Goal: Understand process/instructions

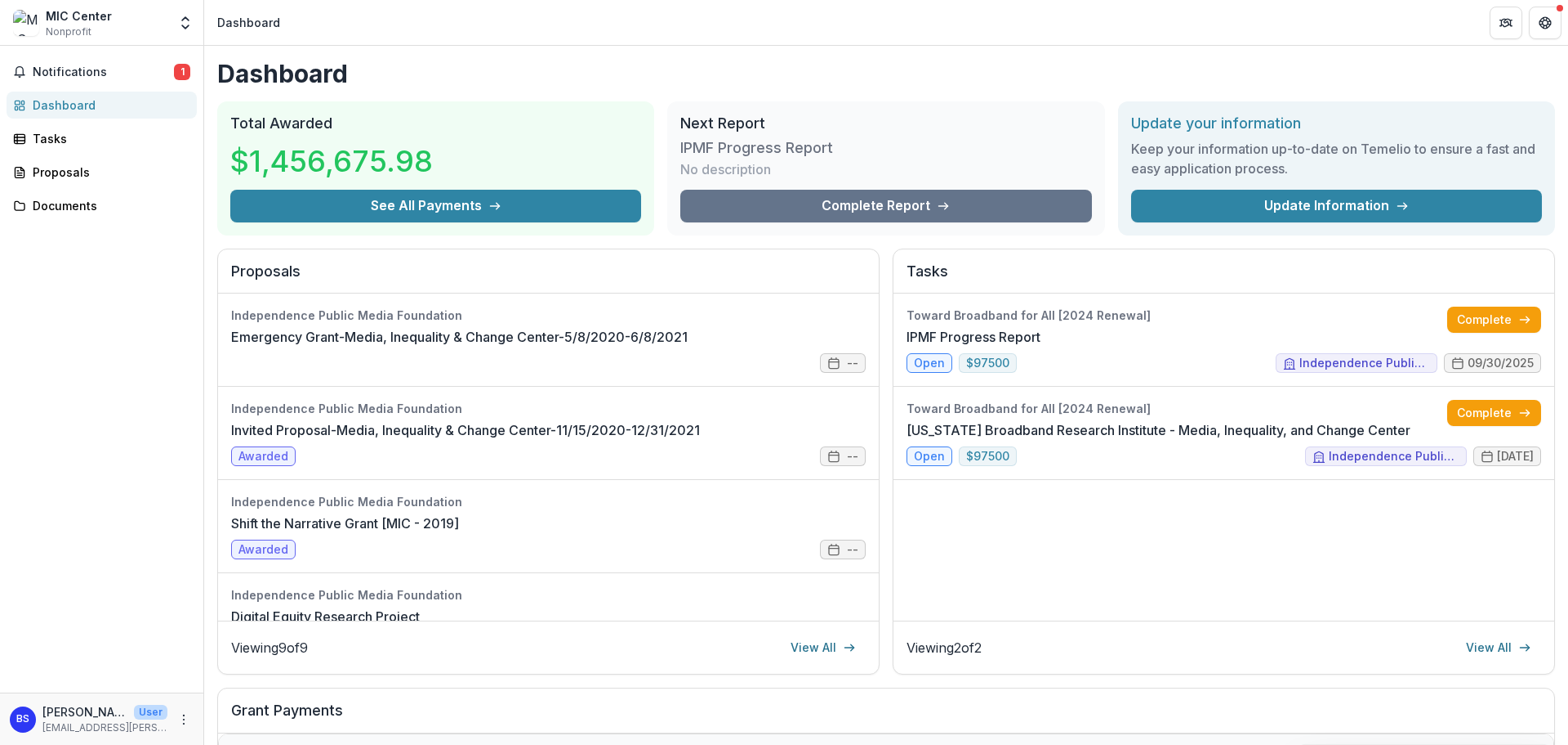
scroll to position [131, 0]
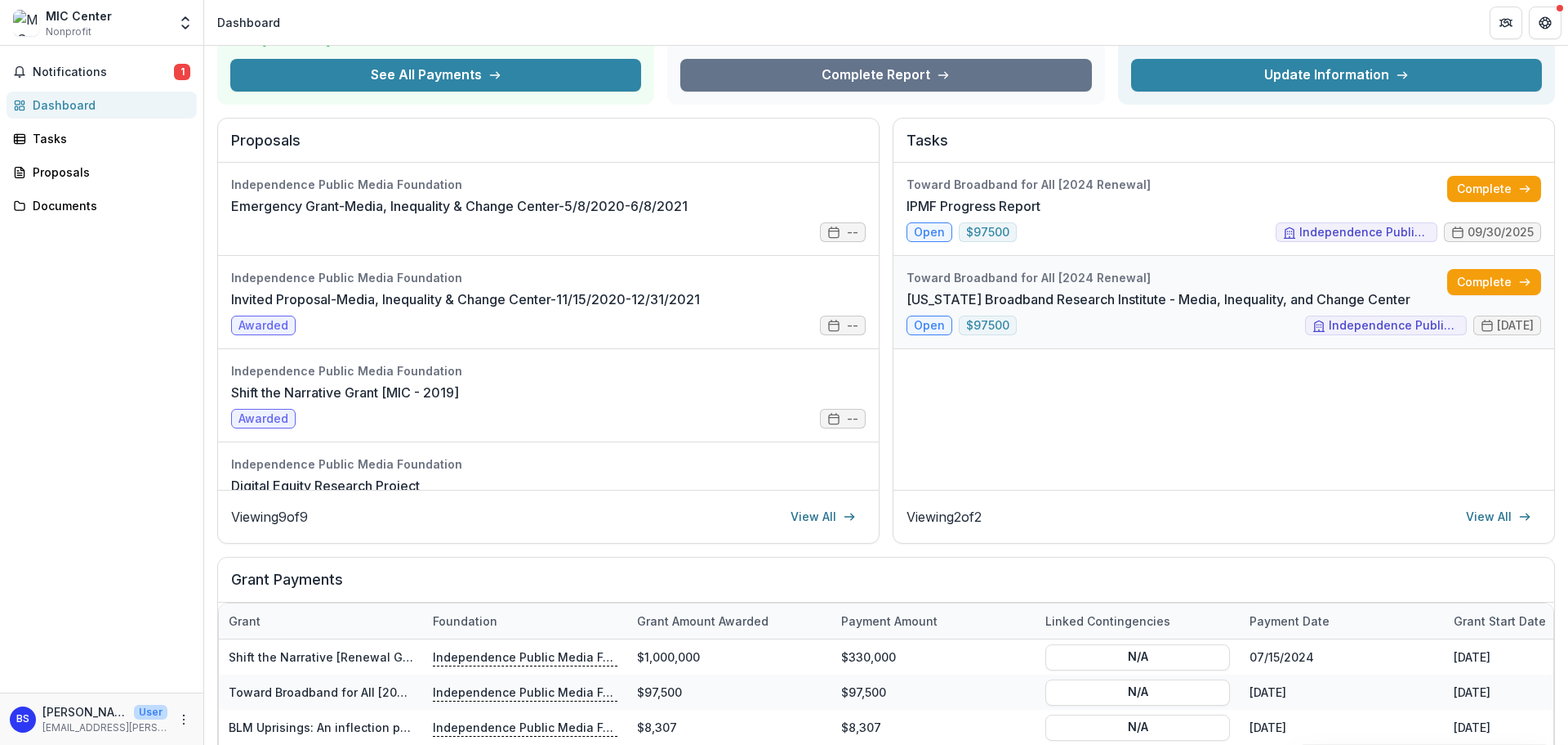
click at [924, 309] on link "[US_STATE] Broadband Research Institute - Media, Inequality, and Change Center" at bounding box center [1158, 299] width 504 height 20
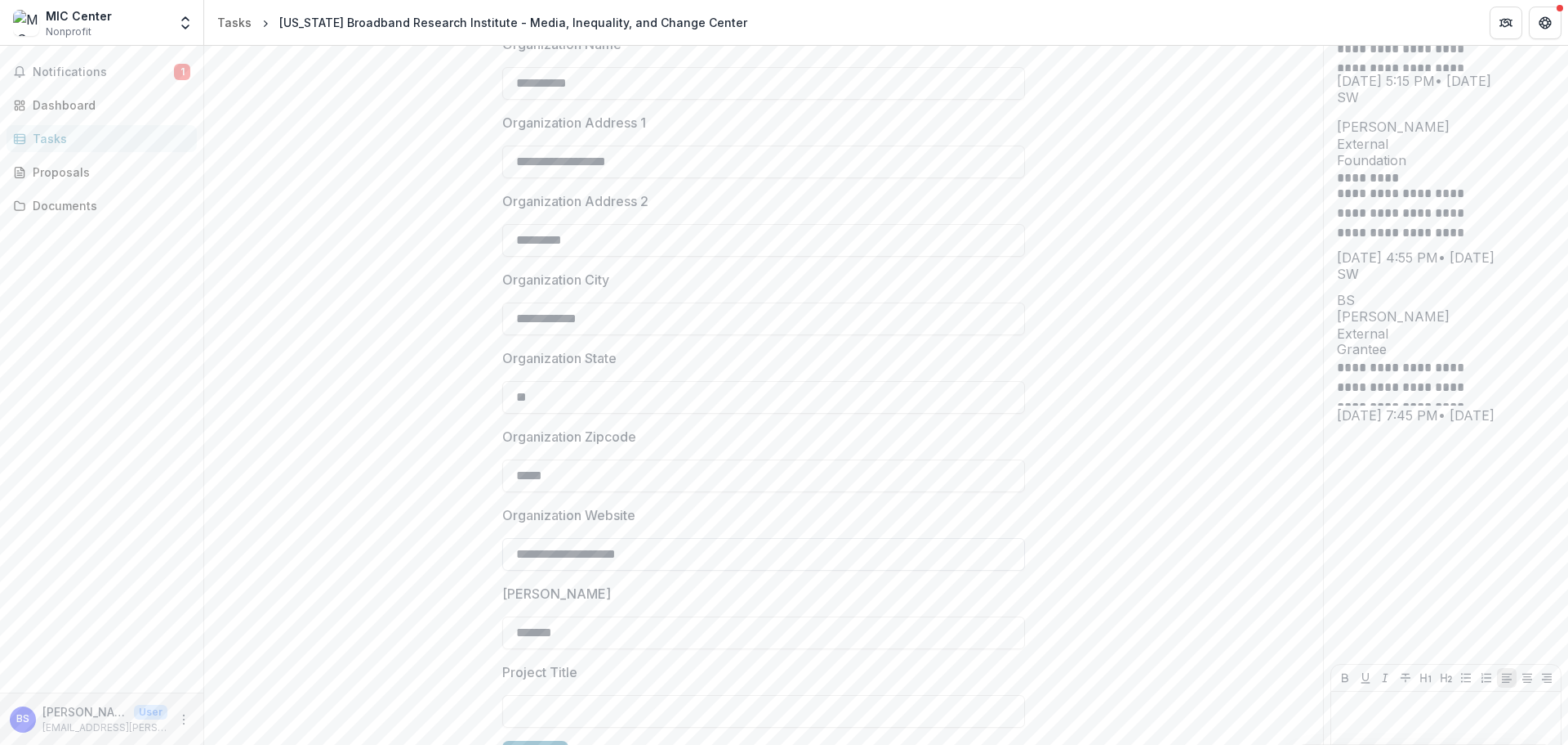
scroll to position [335, 0]
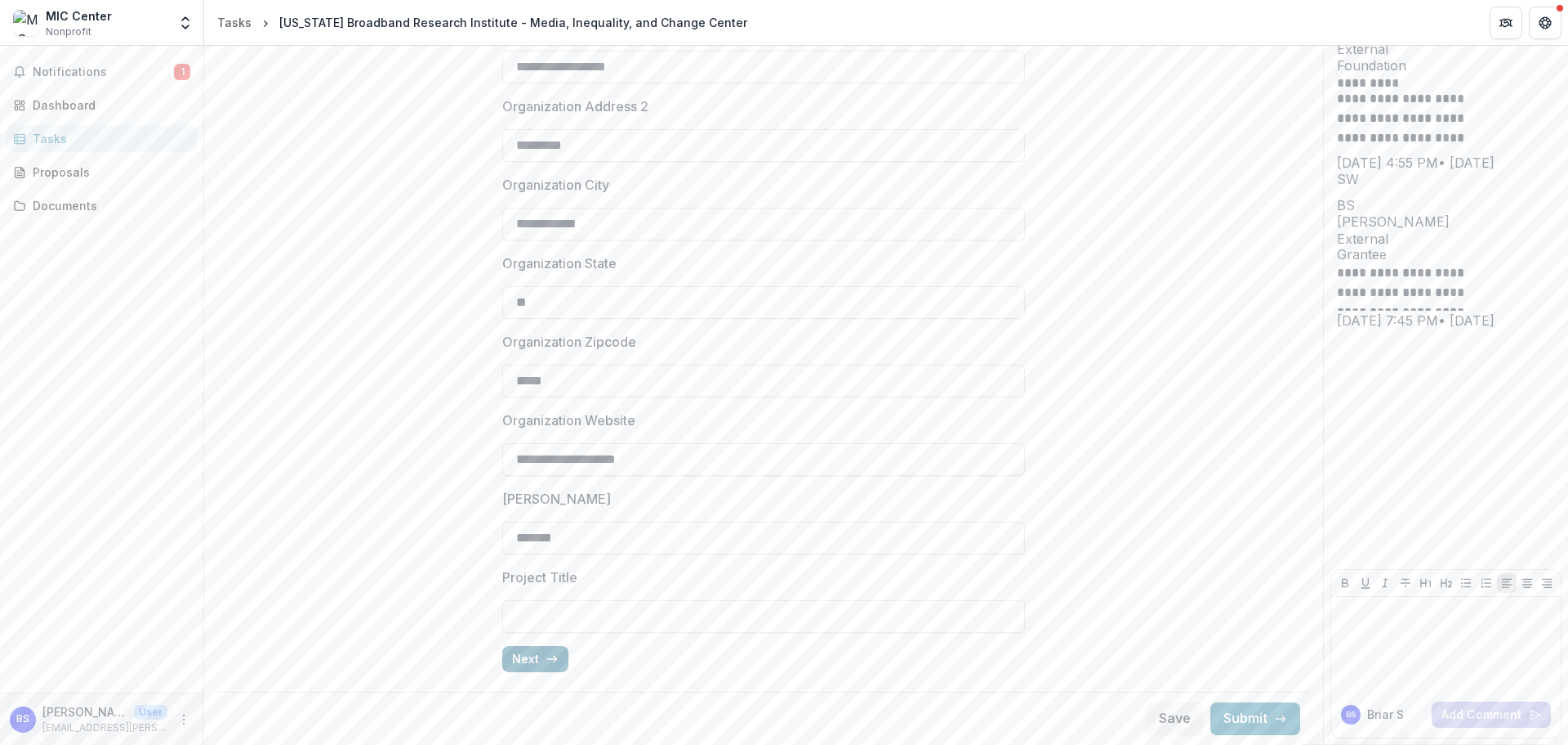
click at [523, 657] on button "Next" at bounding box center [535, 658] width 66 height 26
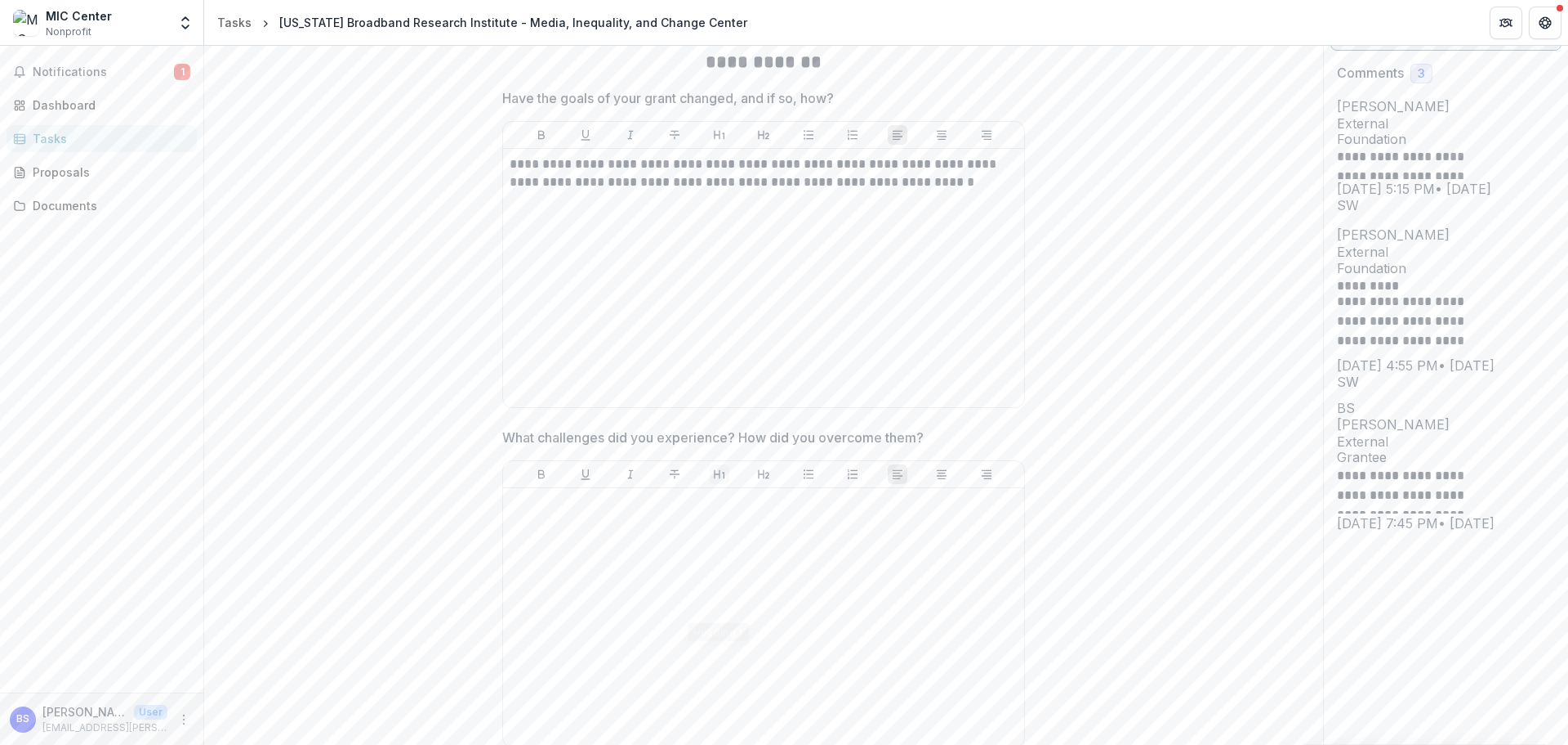
scroll to position [0, 0]
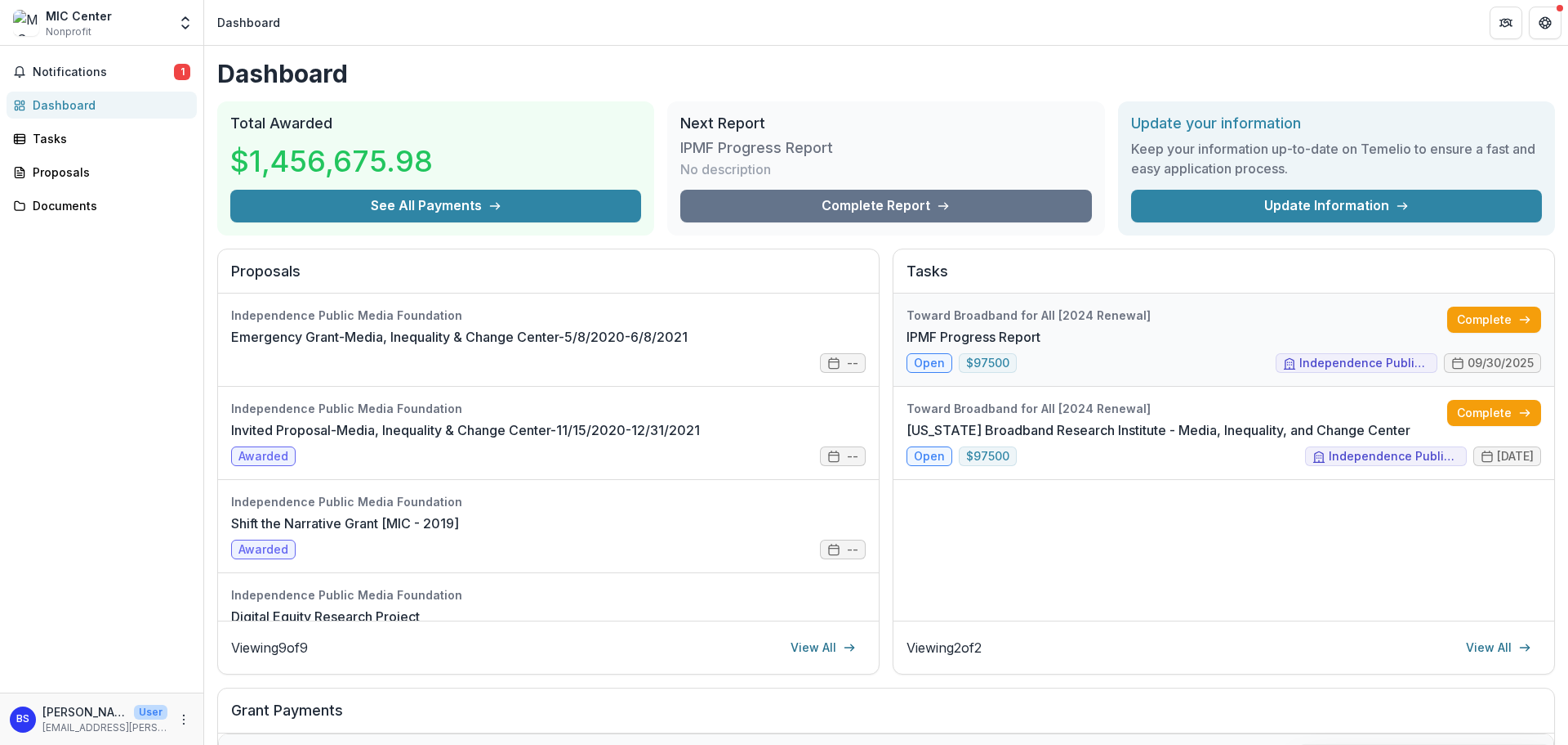
click at [934, 346] on link "IPMF Progress Report" at bounding box center [973, 337] width 133 height 20
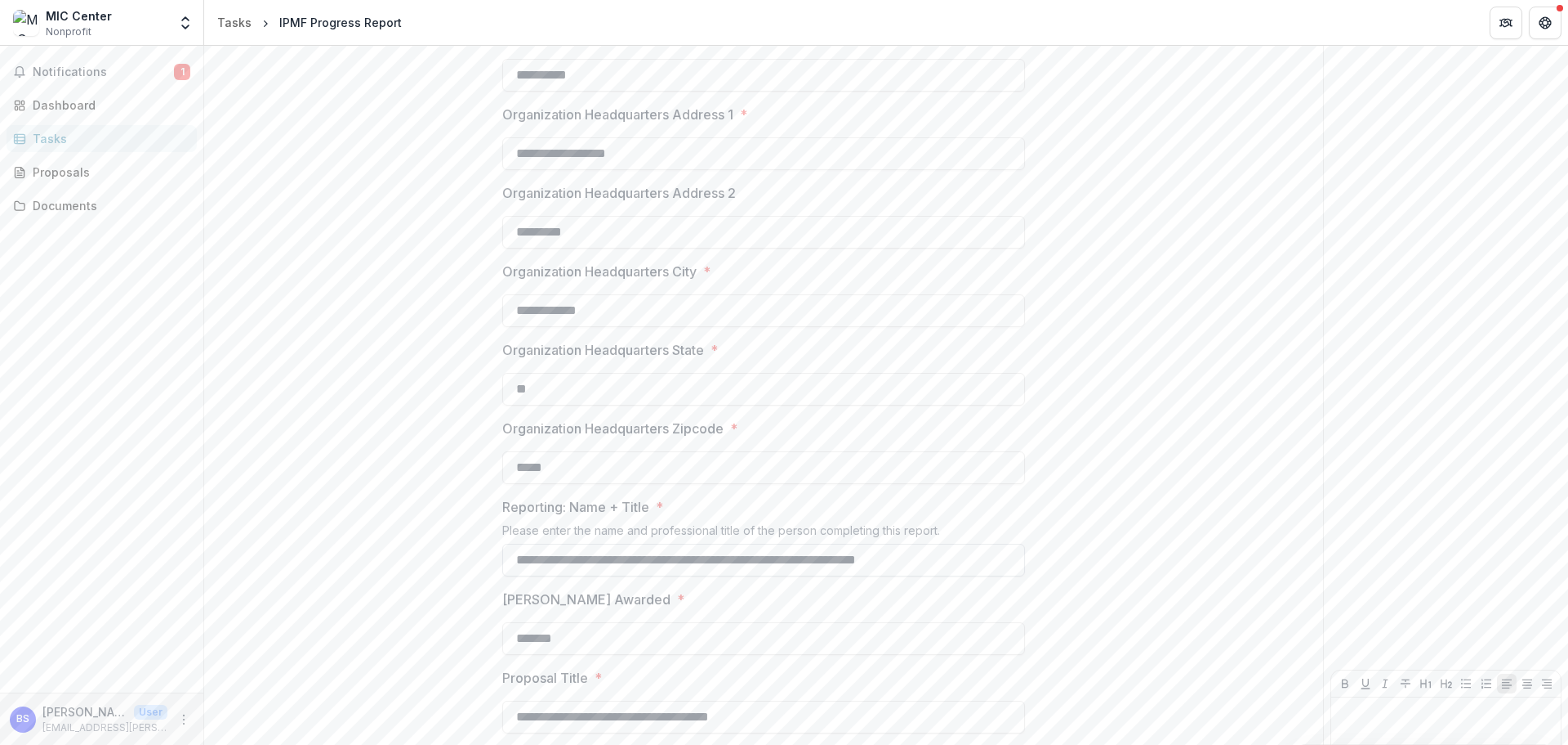
scroll to position [349, 0]
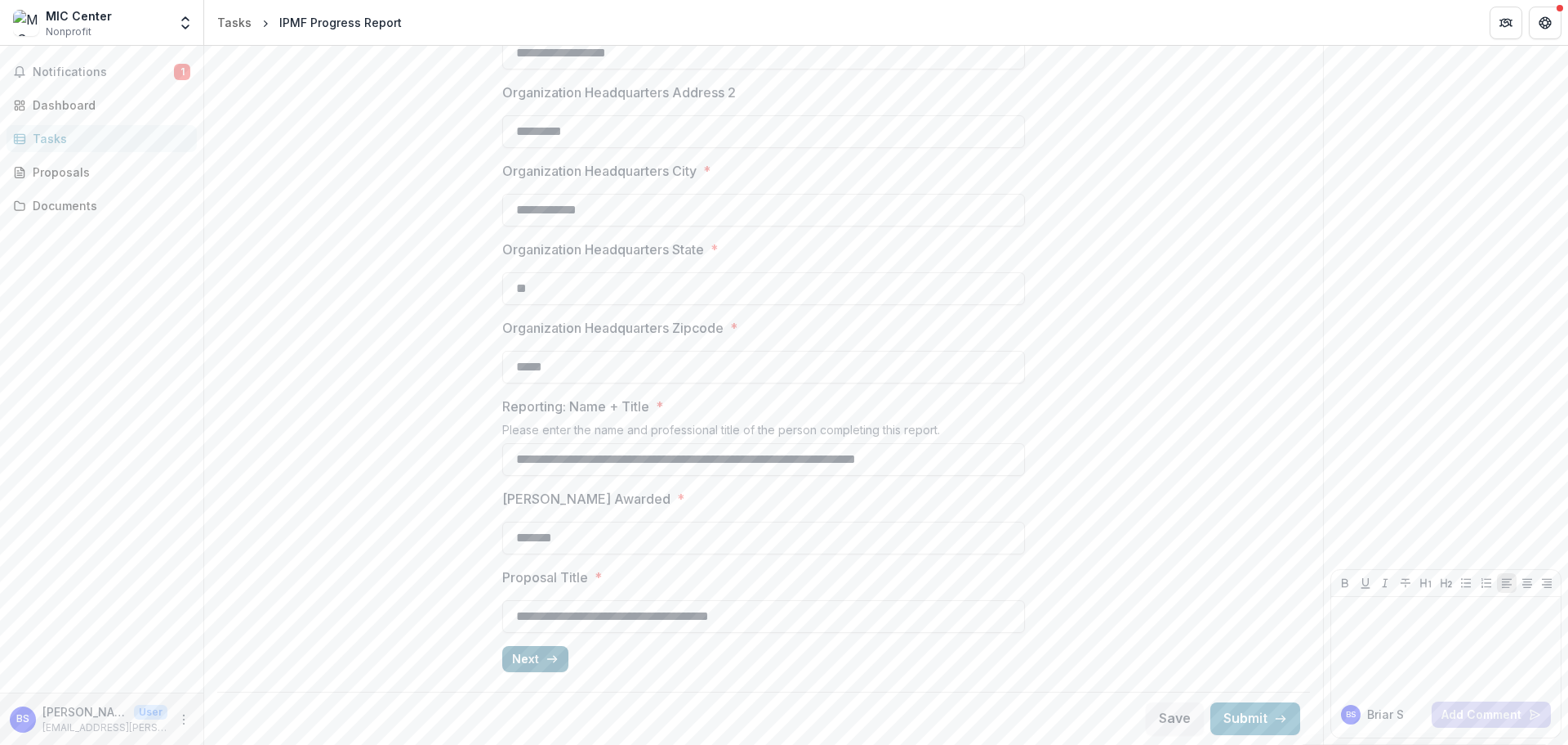
click at [522, 658] on button "Next" at bounding box center [535, 658] width 66 height 26
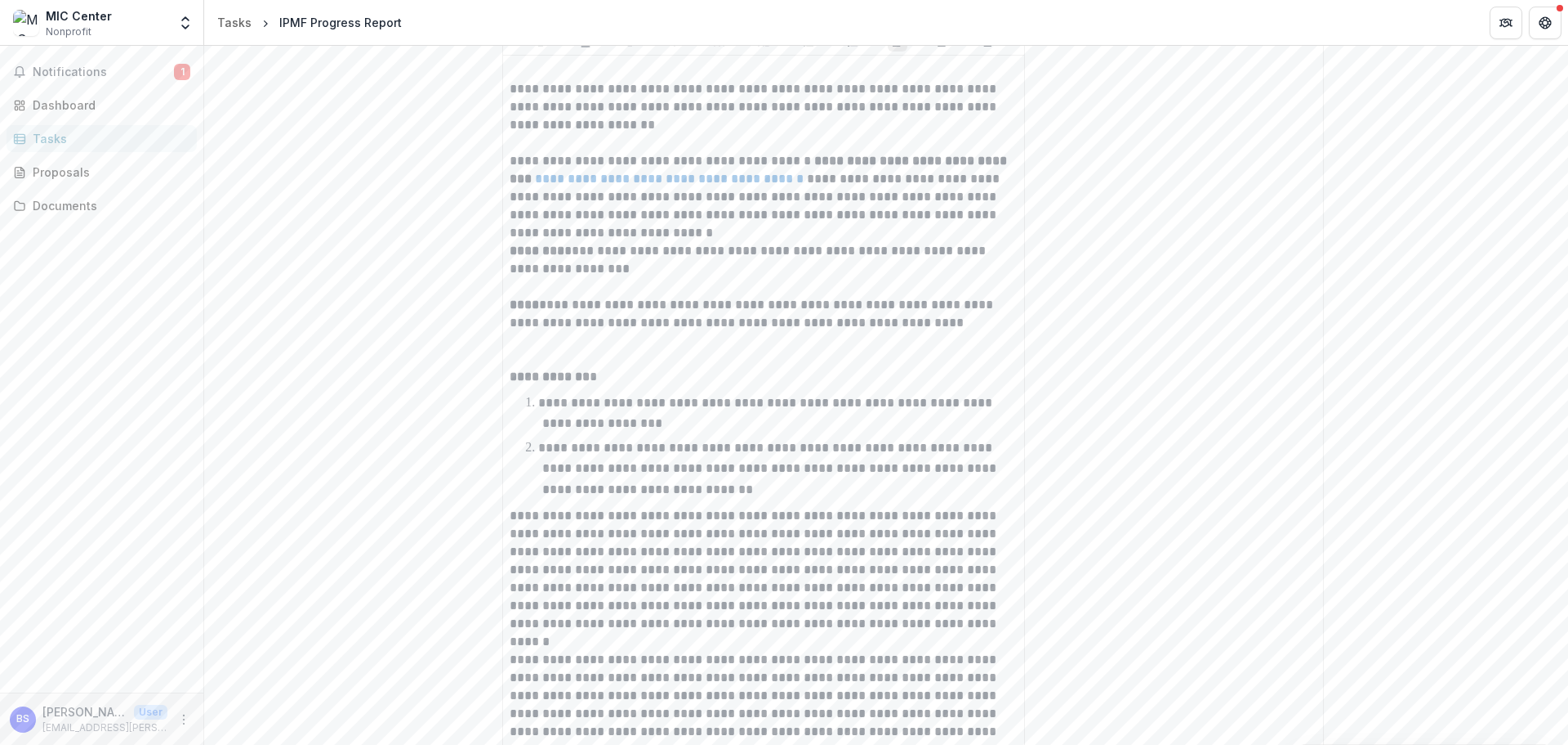
scroll to position [17, 0]
